Goal: Transaction & Acquisition: Purchase product/service

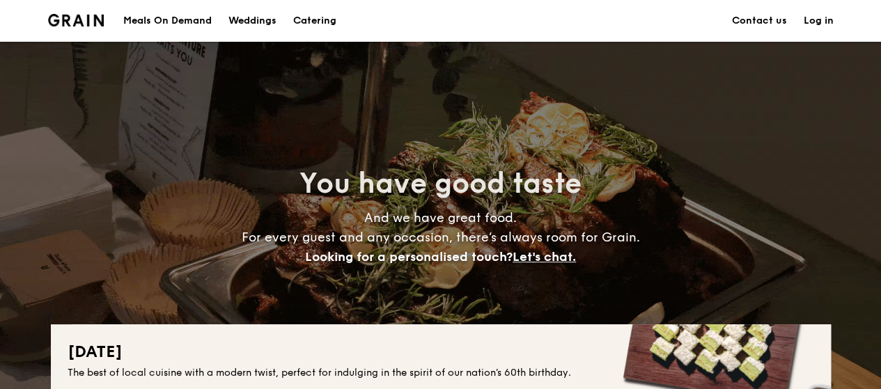
click at [330, 20] on h1 "Catering" at bounding box center [314, 21] width 43 height 42
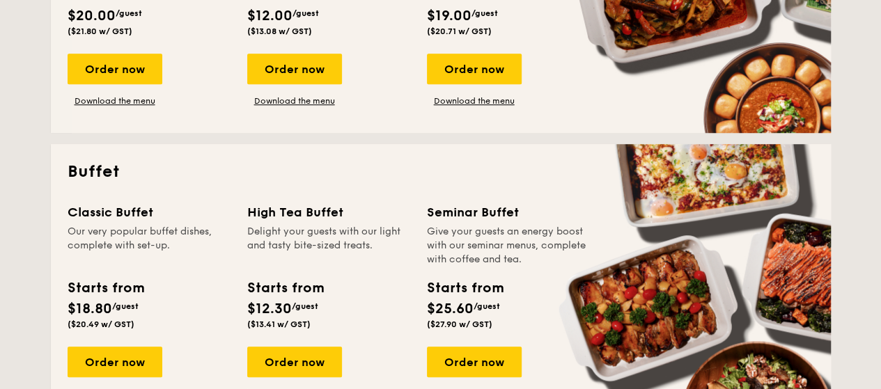
scroll to position [697, 0]
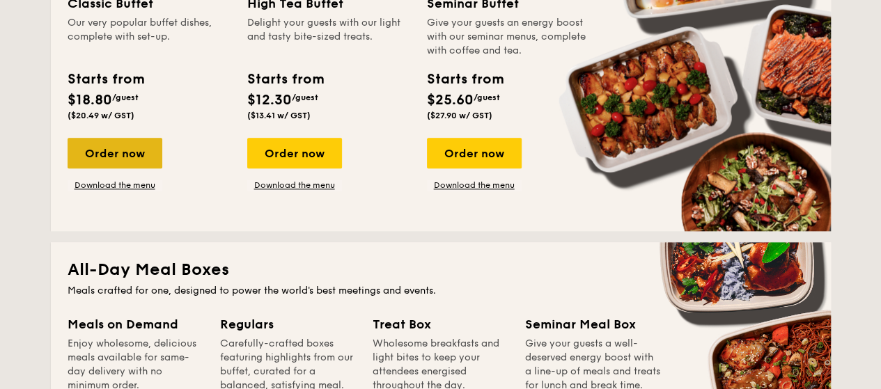
click at [133, 152] on div "Order now" at bounding box center [115, 153] width 95 height 31
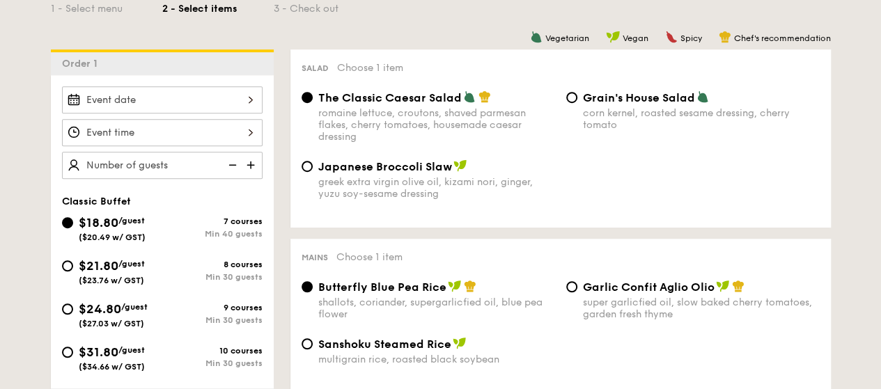
scroll to position [348, 0]
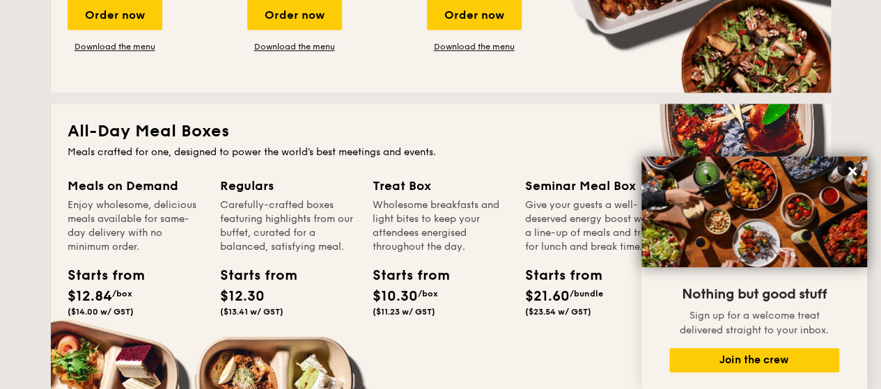
scroll to position [627, 0]
